Goal: Task Accomplishment & Management: Use online tool/utility

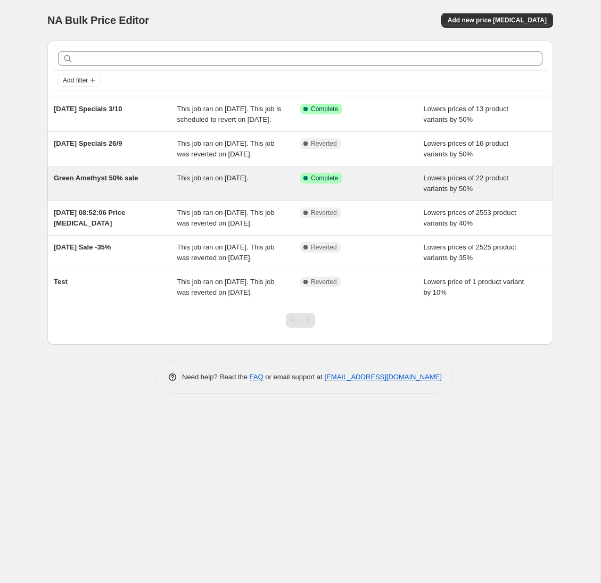
click at [87, 182] on span "Green Amethyst 50% sale" at bounding box center [96, 178] width 84 height 8
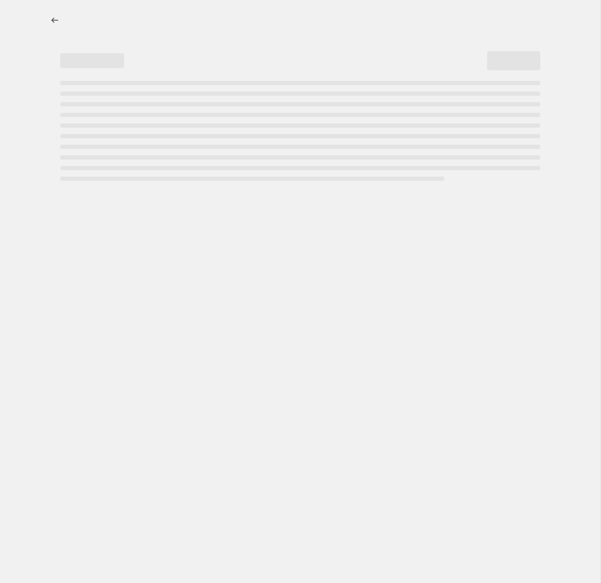
select select "percentage"
select select "tag"
select select "product_status"
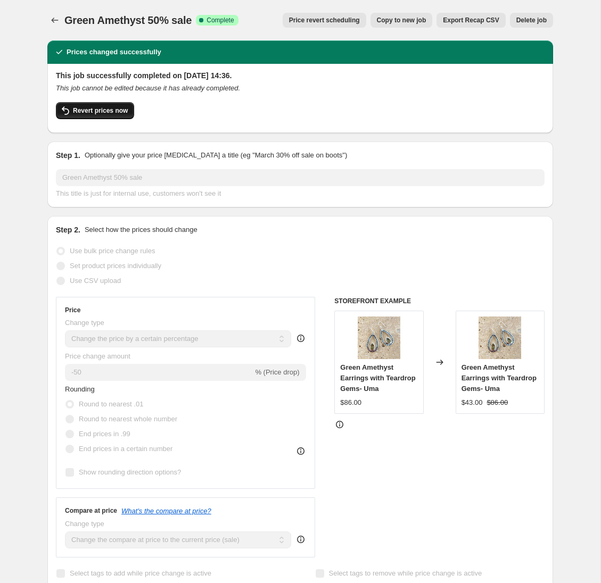
click at [104, 110] on span "Revert prices now" at bounding box center [100, 110] width 55 height 9
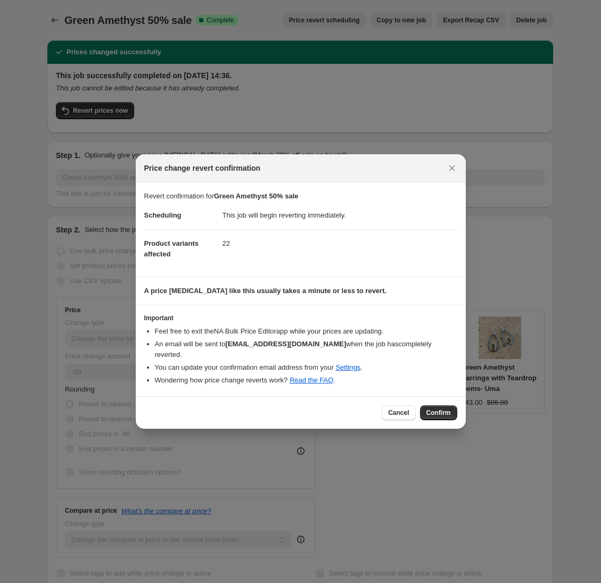
click at [443, 408] on span "Confirm" at bounding box center [438, 412] width 24 height 9
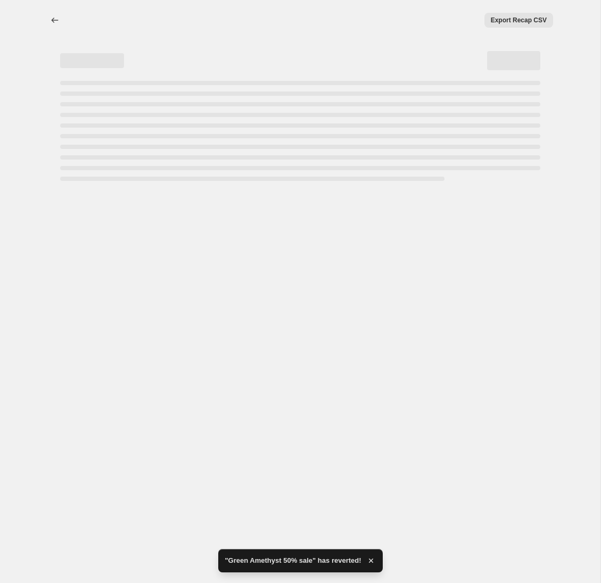
select select "percentage"
select select "tag"
select select "product_status"
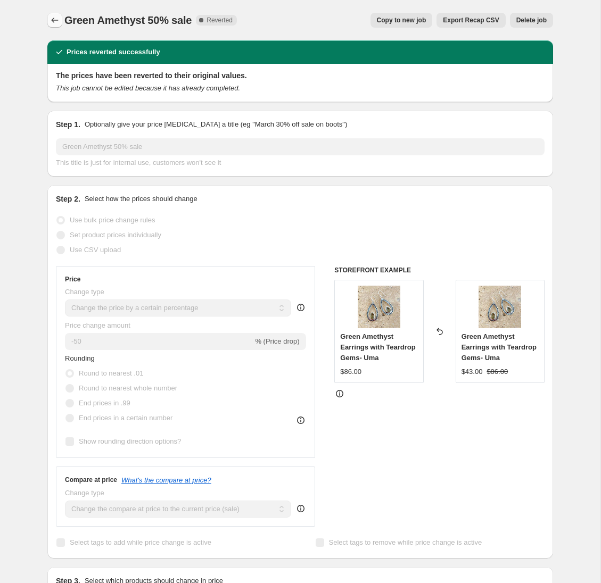
click at [54, 18] on icon "Price change jobs" at bounding box center [54, 20] width 11 height 11
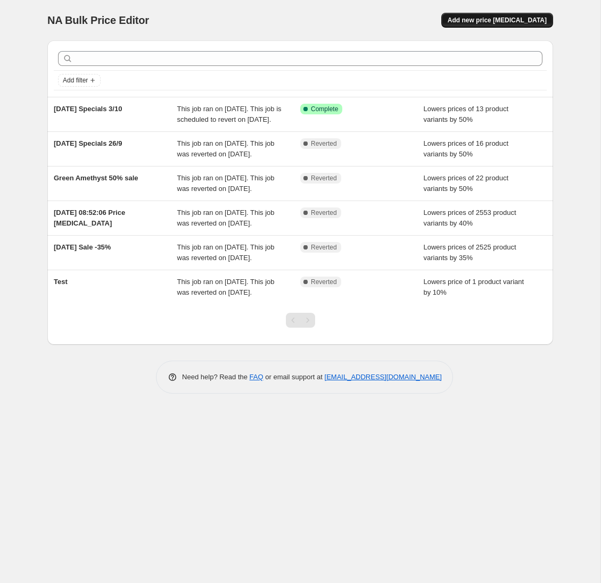
click at [521, 19] on span "Add new price change job" at bounding box center [496, 20] width 99 height 9
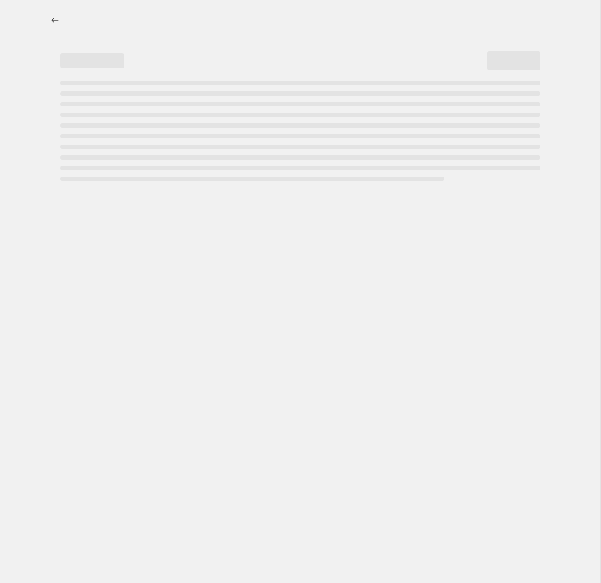
select select "percentage"
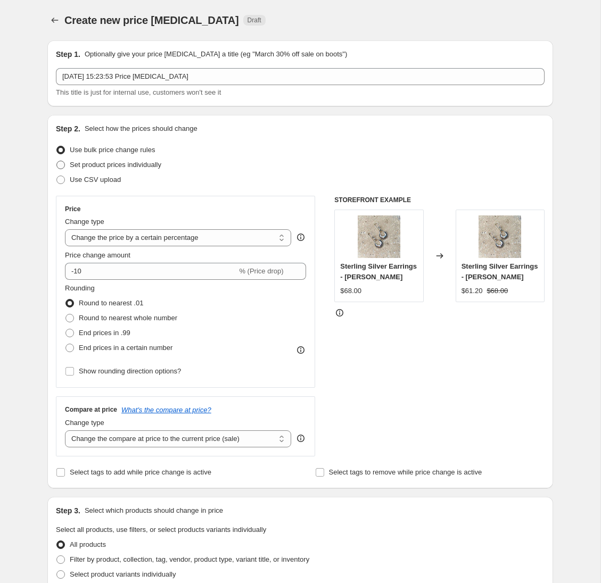
click at [62, 163] on span at bounding box center [60, 165] width 9 height 9
click at [57, 161] on input "Set product prices individually" at bounding box center [56, 161] width 1 height 1
radio input "true"
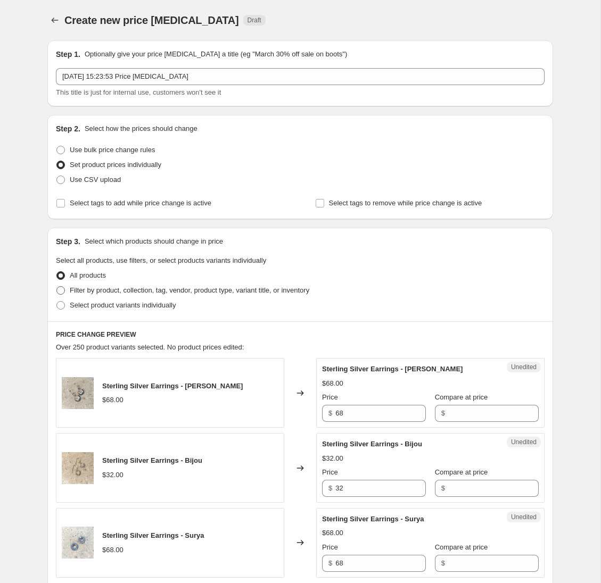
click at [61, 289] on span at bounding box center [60, 290] width 9 height 9
click at [57, 287] on input "Filter by product, collection, tag, vendor, product type, variant title, or inv…" at bounding box center [56, 286] width 1 height 1
radio input "true"
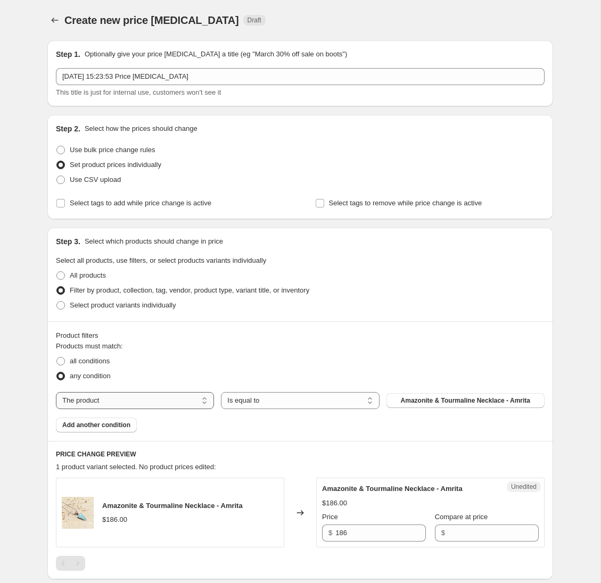
click at [204, 403] on select "The product The product's collection The product's tag The product's vendor The…" at bounding box center [135, 400] width 158 height 17
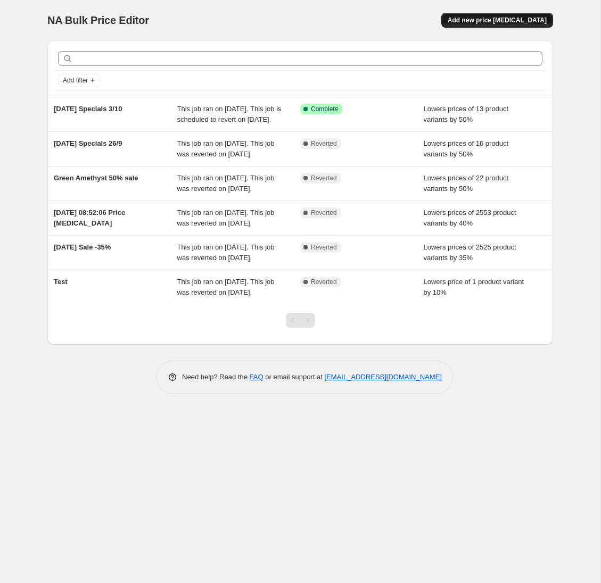
click at [511, 20] on span "Add new price [MEDICAL_DATA]" at bounding box center [496, 20] width 99 height 9
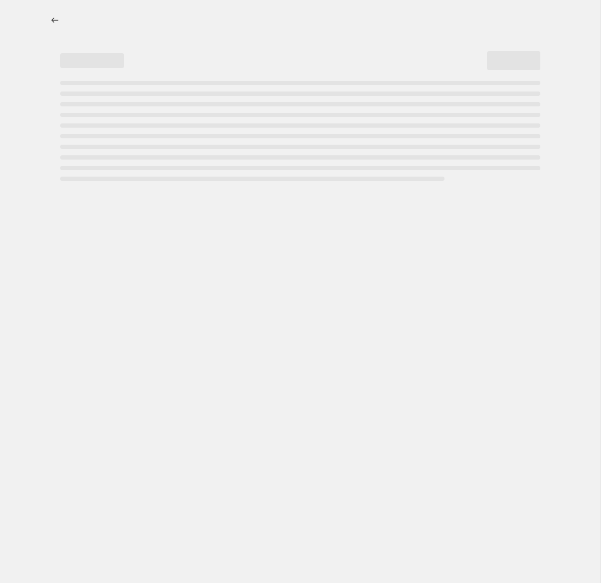
select select "percentage"
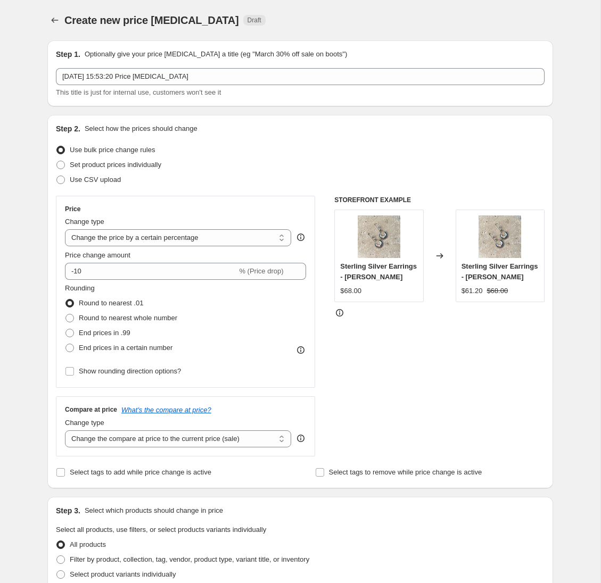
click at [399, 22] on div "Create new price change job Draft" at bounding box center [299, 20] width 505 height 15
click at [409, 55] on div "Step 1. Optionally give your price change job a title (eg "March 30% off sale o…" at bounding box center [300, 54] width 488 height 11
click at [560, 139] on div "Create new price change job. This page is ready Create new price change job Dra…" at bounding box center [300, 531] width 531 height 1063
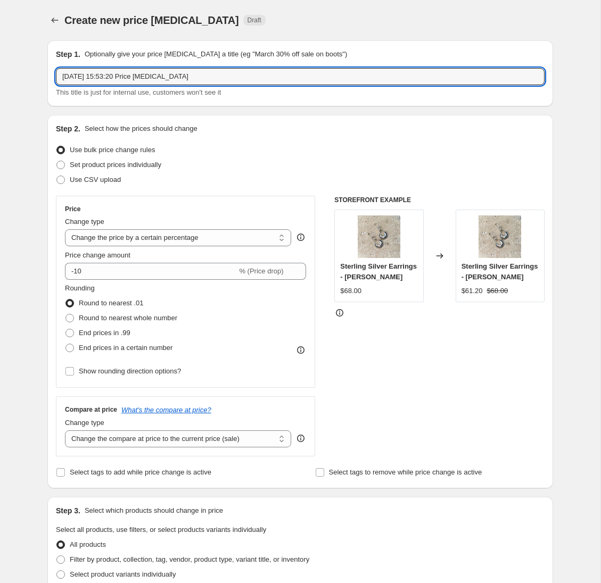
drag, startPoint x: 219, startPoint y: 78, endPoint x: 46, endPoint y: 72, distance: 172.5
click at [46, 73] on div "Step 1. Optionally give your price change job a title (eg "March 30% off sale o…" at bounding box center [296, 515] width 514 height 966
type input "BFCM 25"
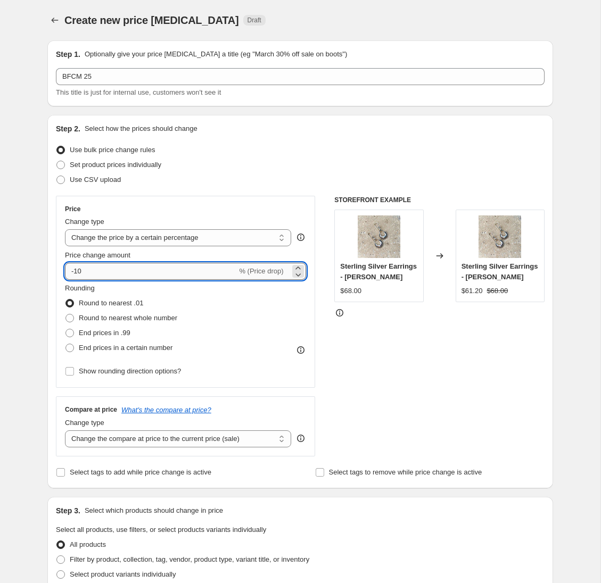
click at [195, 269] on input "-10" at bounding box center [151, 271] width 172 height 17
type input "-1"
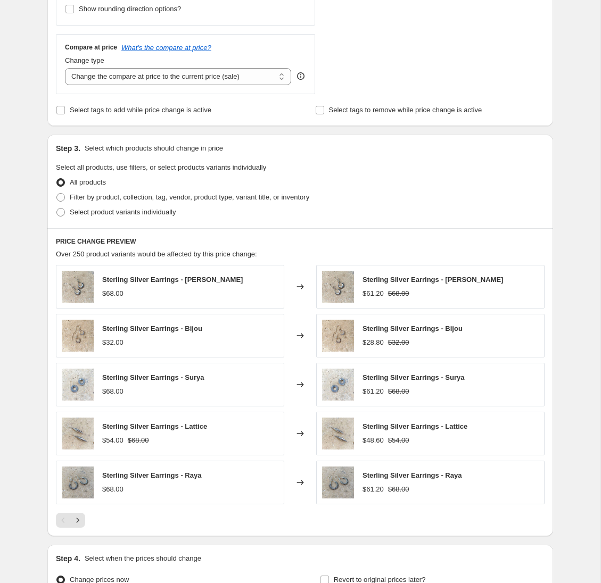
scroll to position [480, 0]
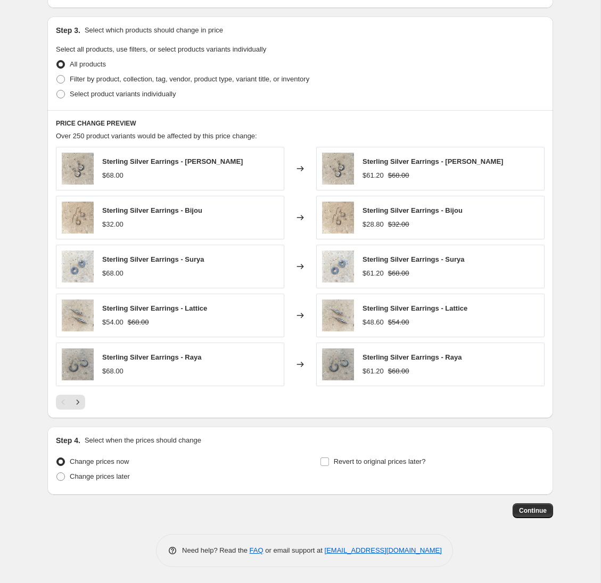
type input "-35"
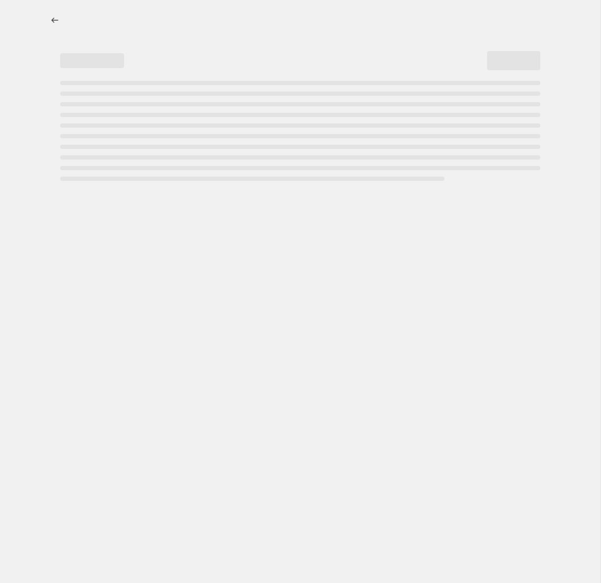
select select "percentage"
